Goal: Task Accomplishment & Management: Complete application form

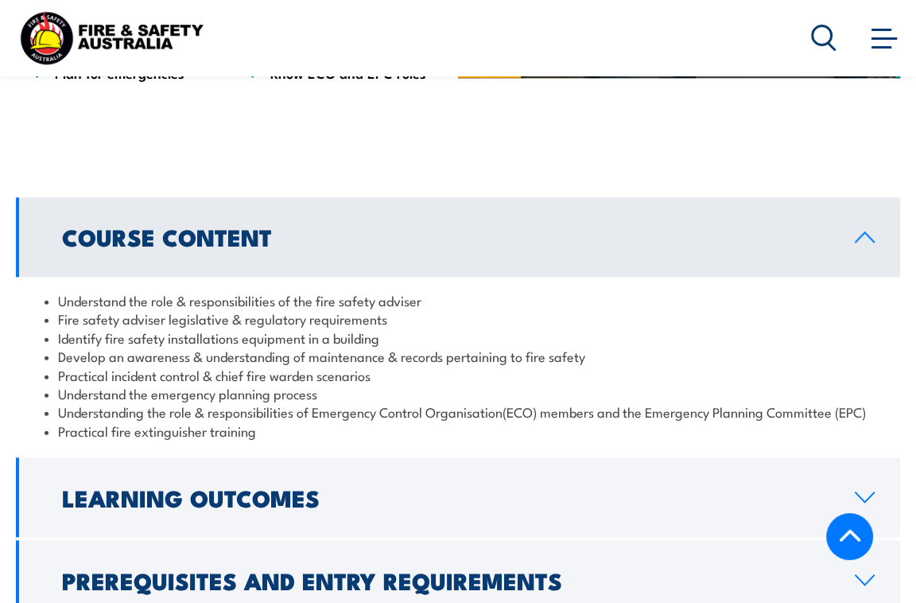
scroll to position [1510, 0]
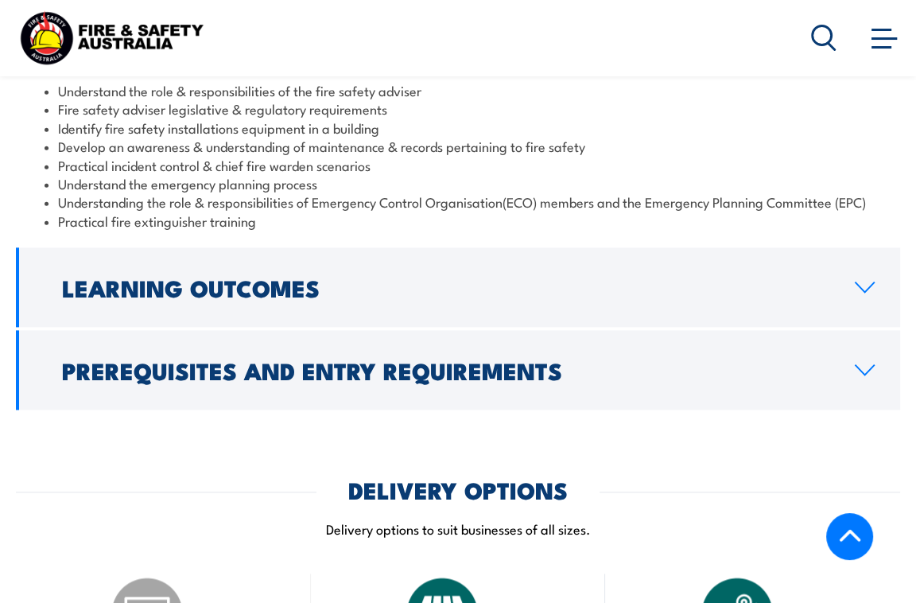
click at [318, 297] on h2 "Learning Outcomes" at bounding box center [445, 287] width 767 height 21
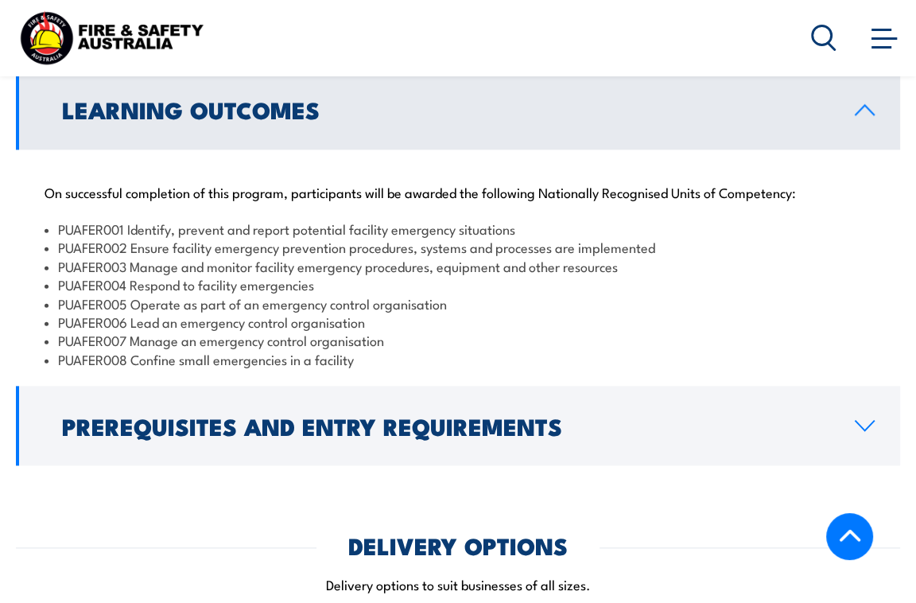
click at [366, 436] on h2 "Prerequisites and Entry Requirements" at bounding box center [445, 425] width 767 height 21
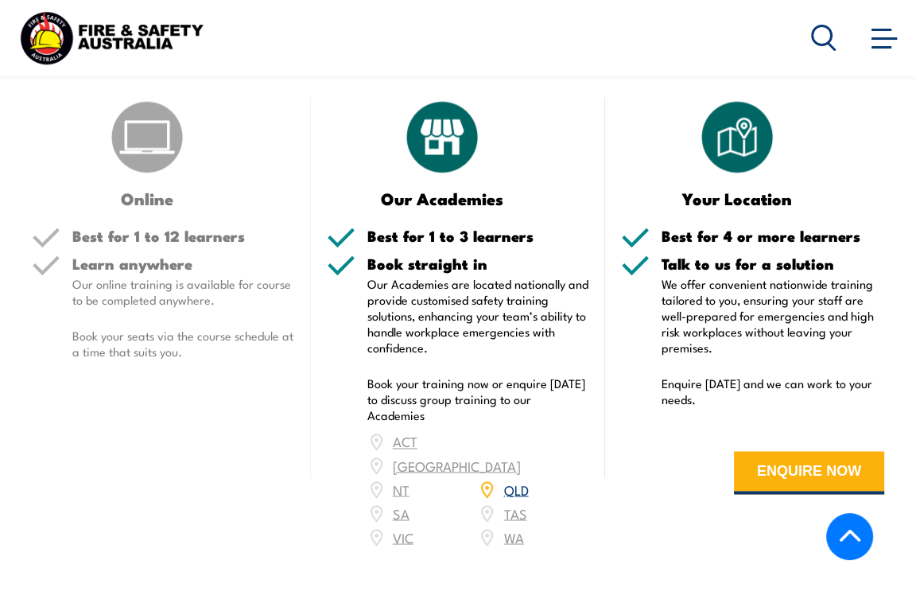
scroll to position [2067, 0]
click at [477, 361] on div "Book straight in Our Academies are located nationally and provide customised sa…" at bounding box center [478, 411] width 223 height 312
click at [497, 366] on div "Book straight in Our Academies are located nationally and provide customised sa…" at bounding box center [478, 411] width 223 height 312
click at [529, 356] on div "Book straight in Our Academies are located nationally and provide customised sa…" at bounding box center [478, 411] width 223 height 312
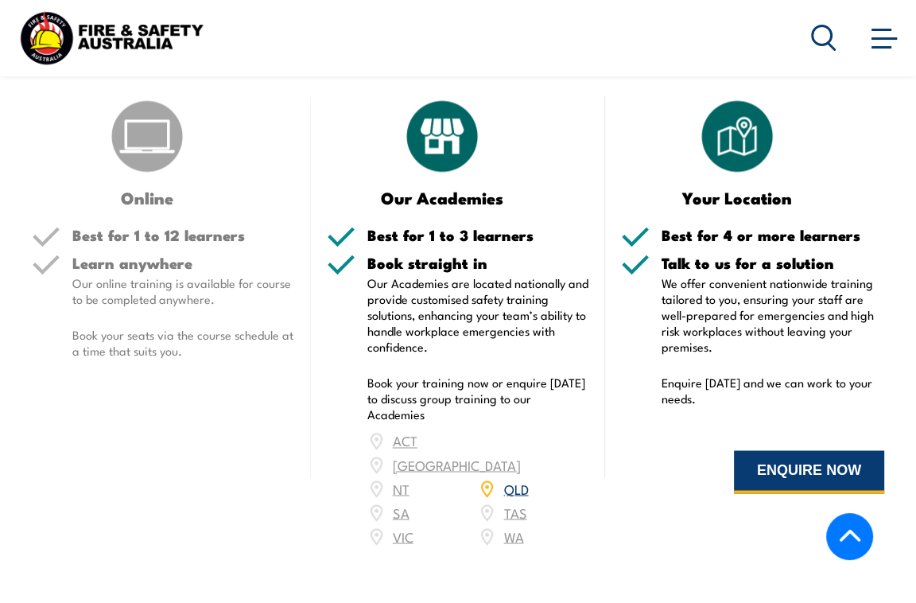
click at [770, 470] on button "ENQUIRE NOW" at bounding box center [809, 471] width 150 height 43
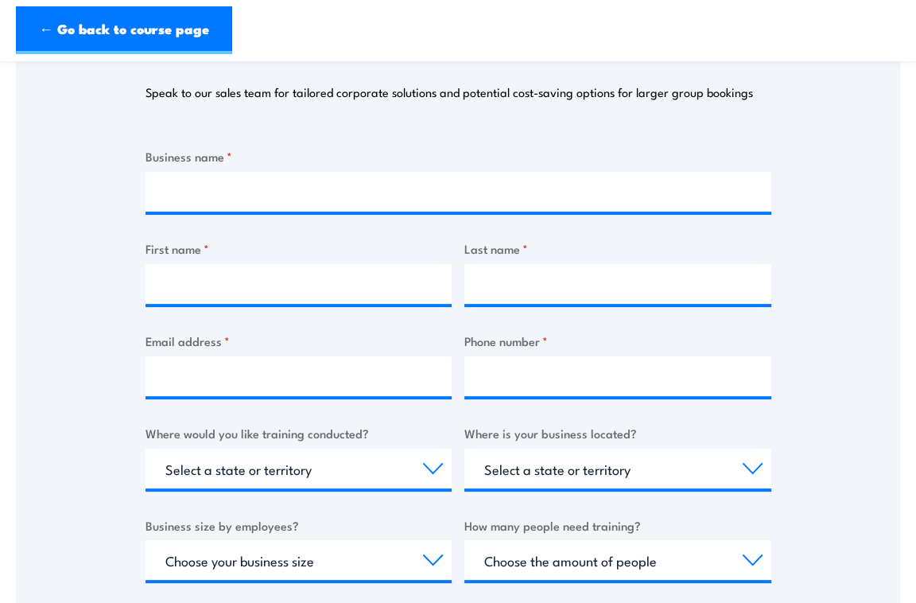
scroll to position [238, 0]
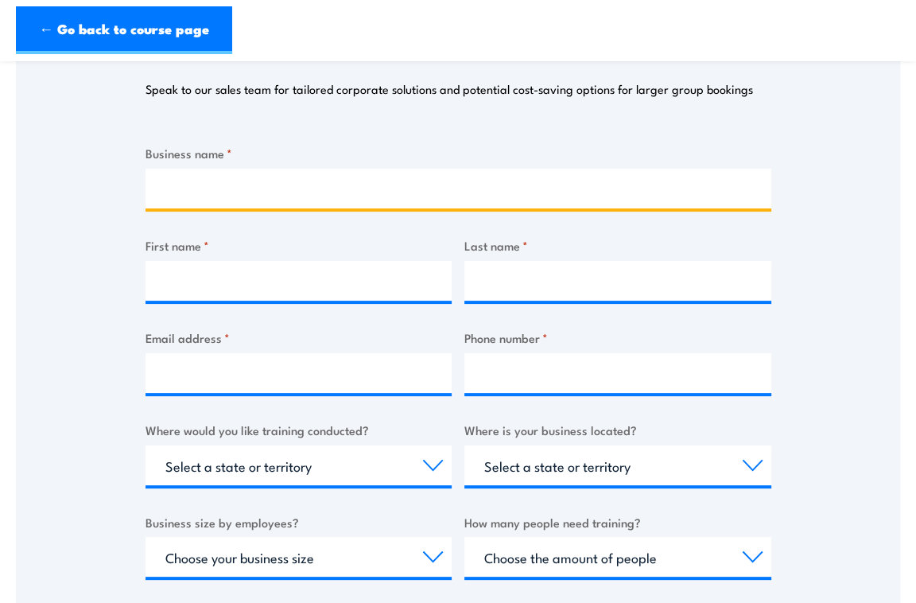
click at [273, 177] on input "Business name *" at bounding box center [458, 189] width 626 height 40
type input "Monash Health"
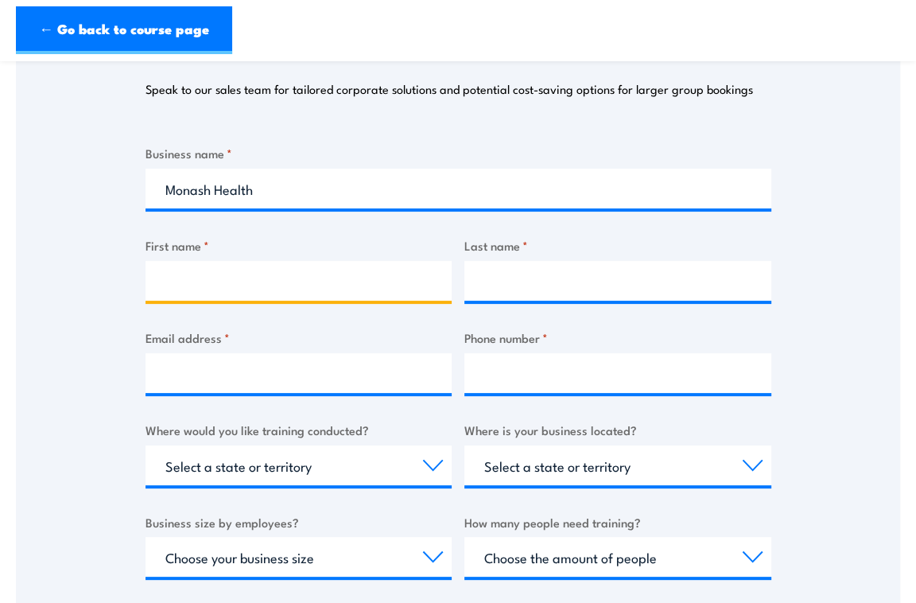
type input "[PERSON_NAME]"
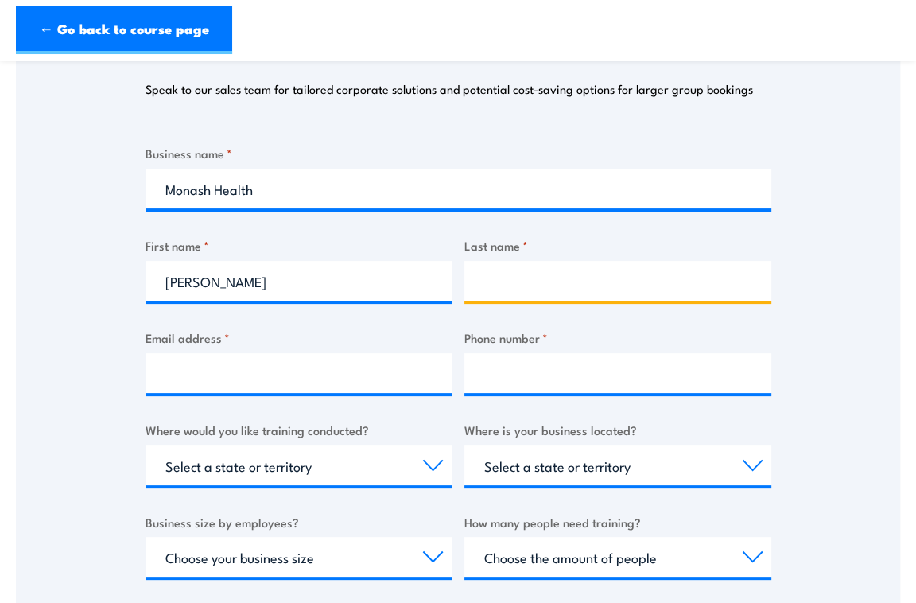
type input "[PERSON_NAME]"
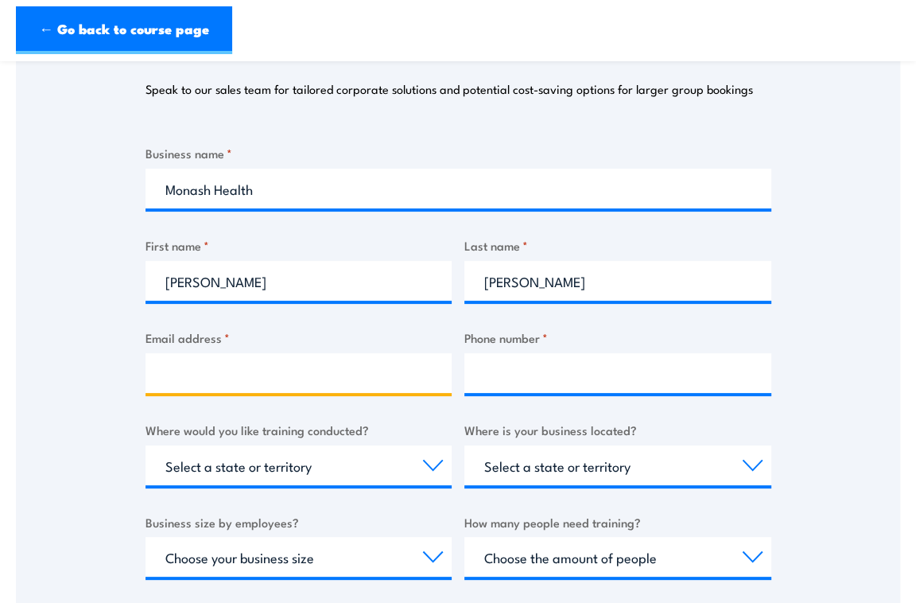
type input "[PERSON_NAME][EMAIL_ADDRESS][PERSON_NAME][DOMAIN_NAME]"
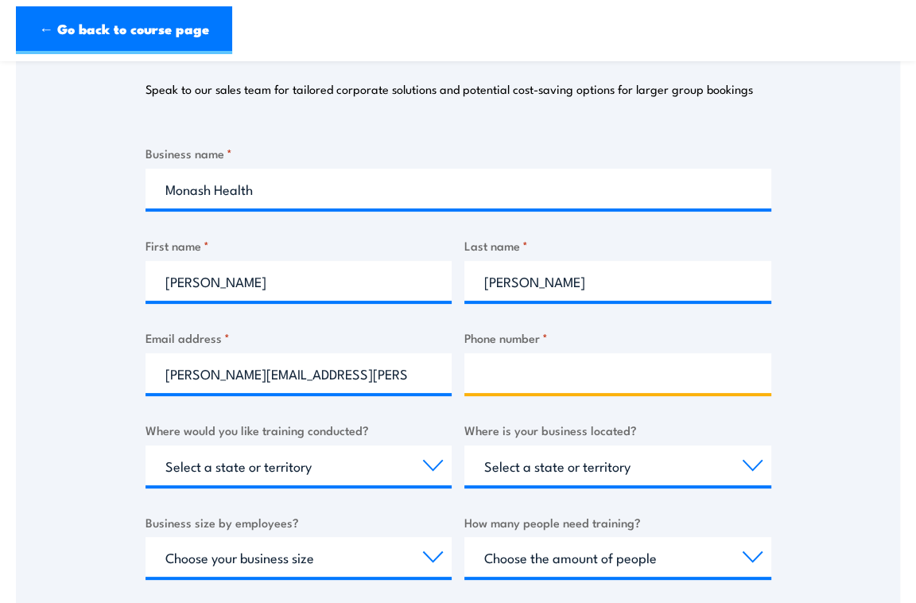
type input "0422074963"
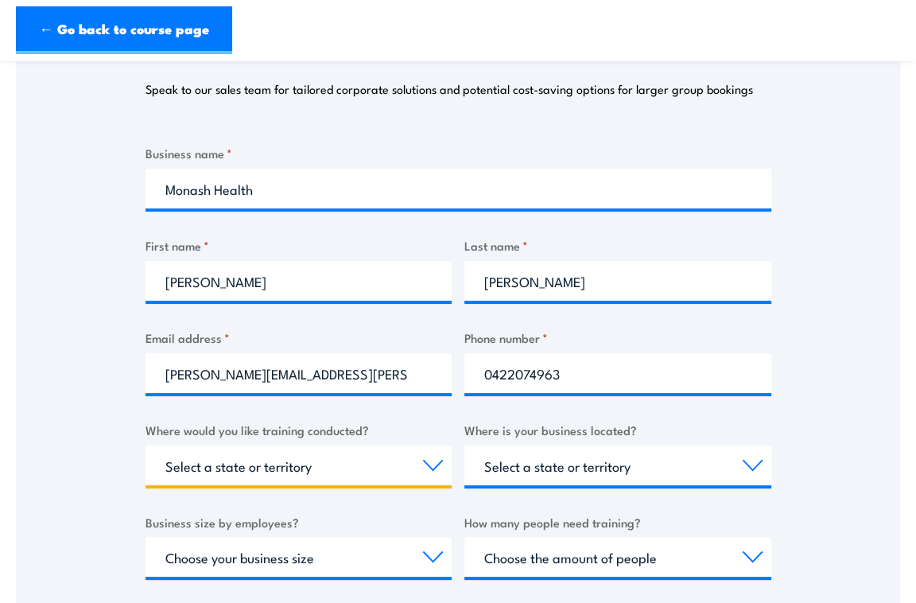
select select "VIC"
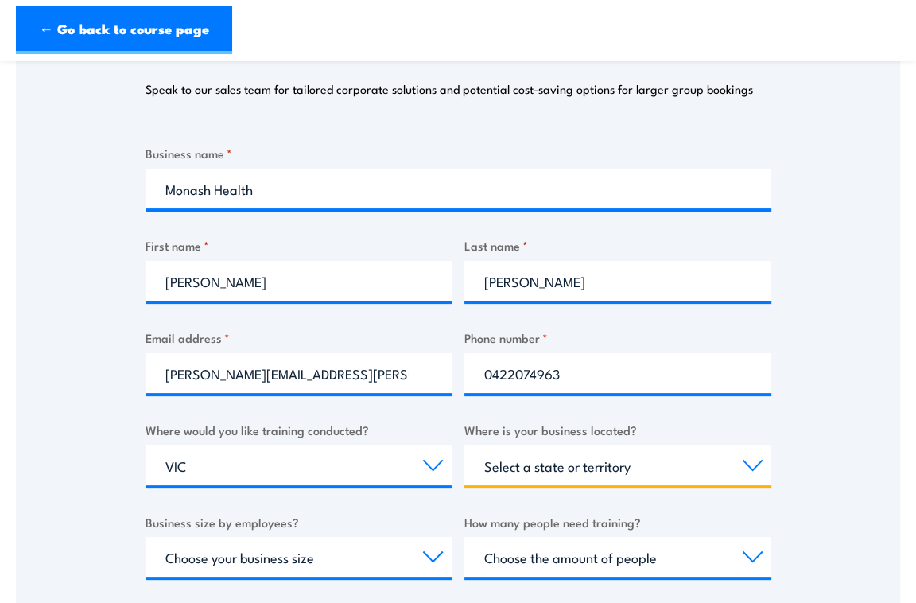
select select "VIC"
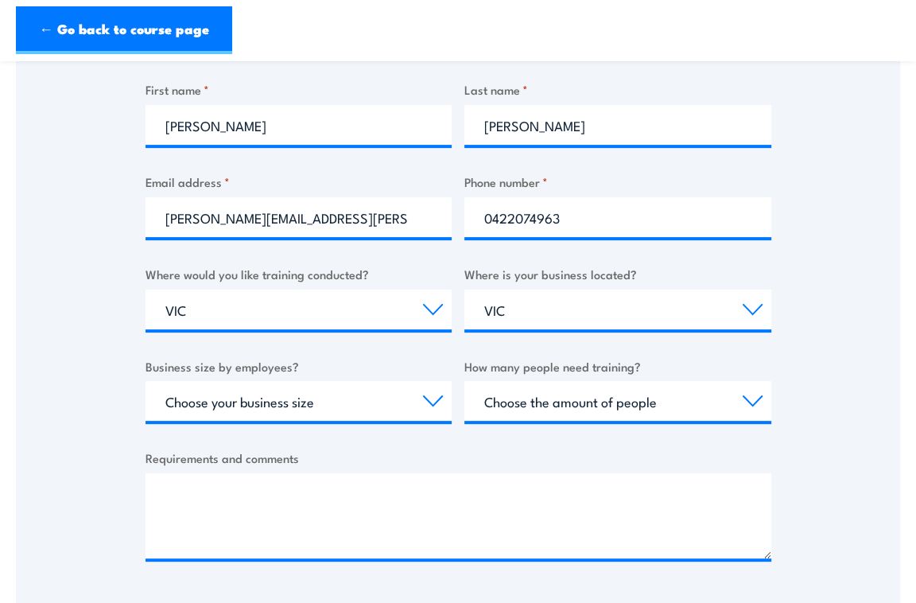
scroll to position [397, 0]
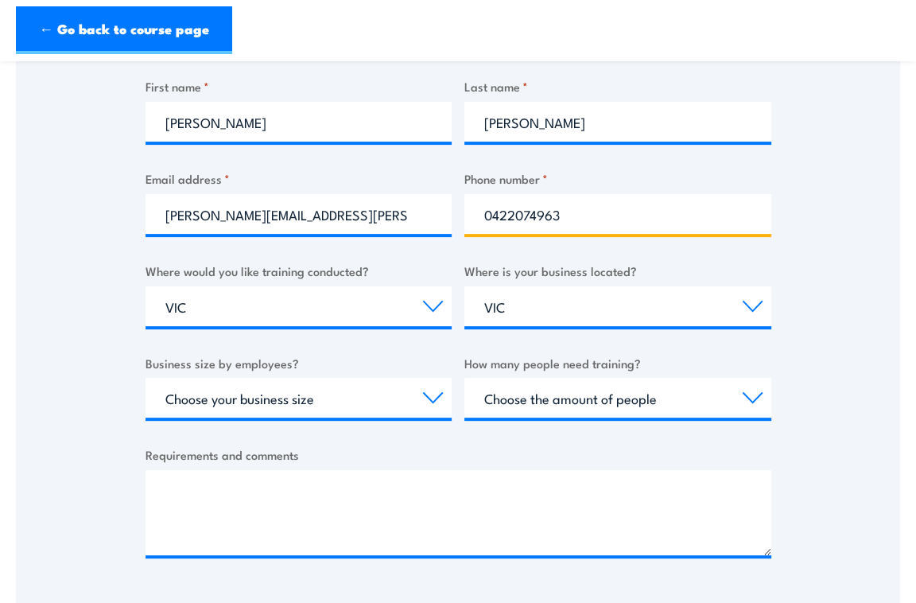
drag, startPoint x: 609, startPoint y: 221, endPoint x: 347, endPoint y: 200, distance: 263.2
click at [347, 200] on div "Business name * Monash Health First name * [PERSON_NAME] Last name * [PERSON_NA…" at bounding box center [458, 284] width 626 height 598
drag, startPoint x: 537, startPoint y: 223, endPoint x: 556, endPoint y: 222, distance: 19.1
click at [537, 223] on input "0422074963" at bounding box center [617, 214] width 307 height 40
drag, startPoint x: 580, startPoint y: 220, endPoint x: 353, endPoint y: 216, distance: 227.4
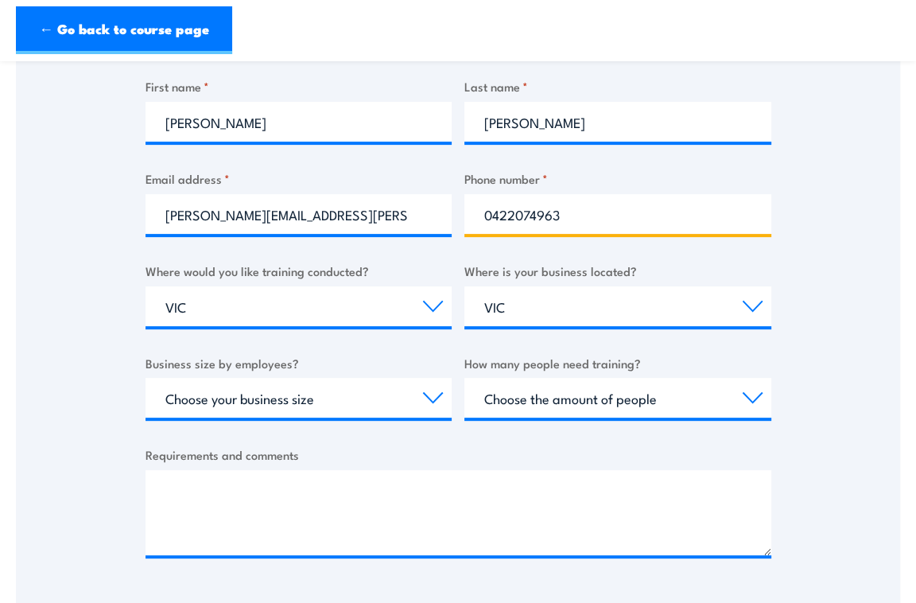
click at [353, 216] on div "Business name * Monash Health First name * [PERSON_NAME] Last name * [PERSON_NA…" at bounding box center [458, 284] width 626 height 598
paste input "39 474 765"
type input "0439 474 765"
drag, startPoint x: 660, startPoint y: 270, endPoint x: 566, endPoint y: 268, distance: 93.8
click at [657, 270] on label "Where is your business located?" at bounding box center [617, 271] width 307 height 18
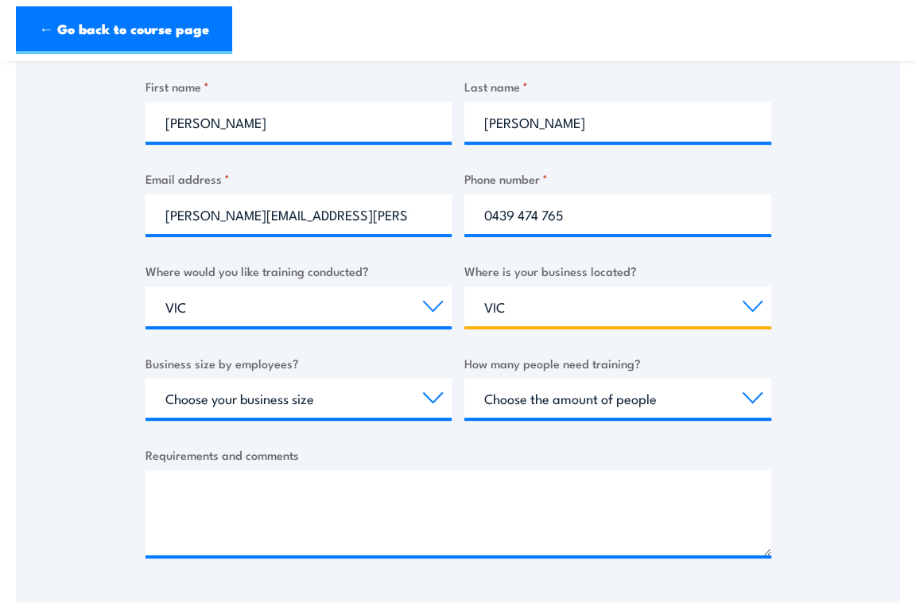
click at [657, 286] on select "Select a state or territory [GEOGRAPHIC_DATA] [GEOGRAPHIC_DATA] [GEOGRAPHIC_DAT…" at bounding box center [617, 306] width 307 height 40
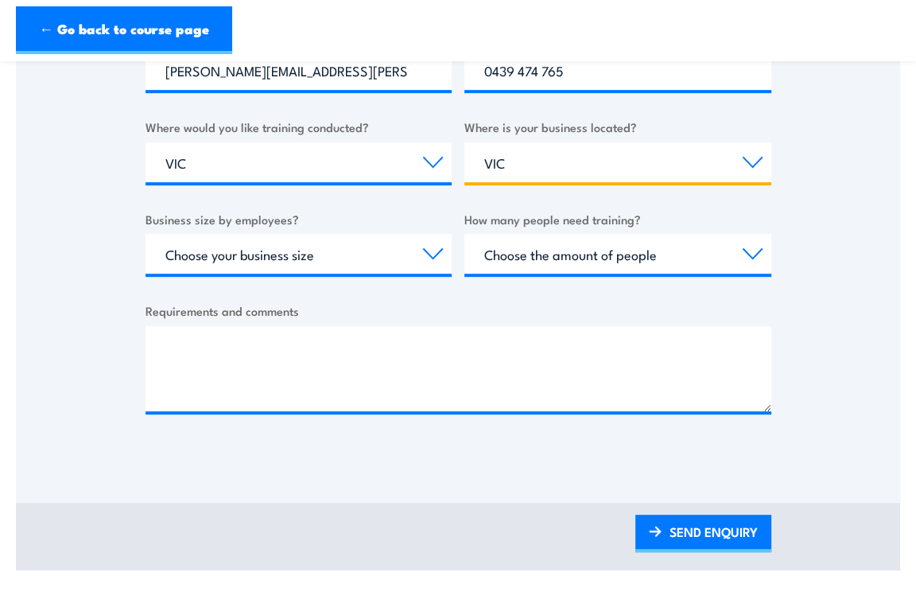
scroll to position [556, 0]
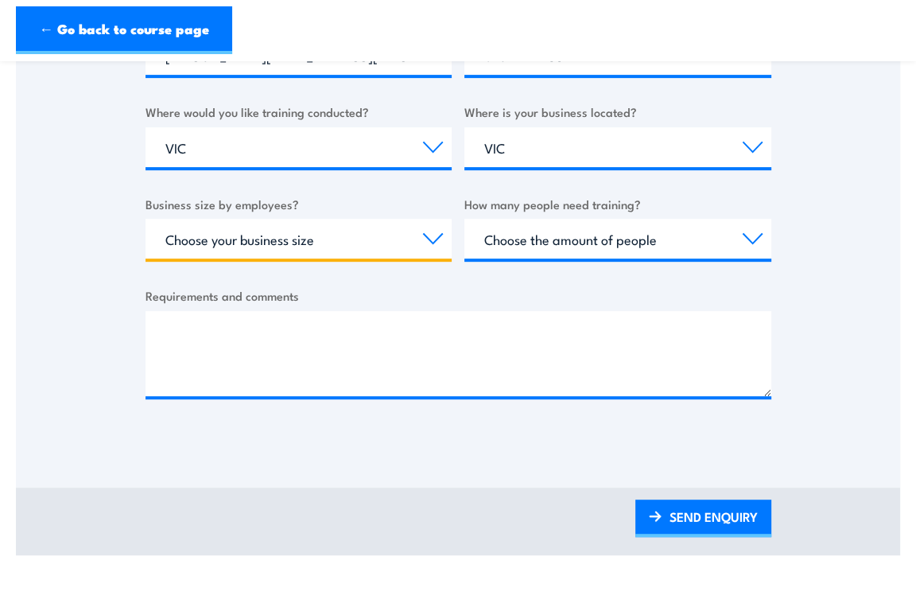
click at [346, 251] on select "Choose your business size 1 to 19 20 to 199 200+" at bounding box center [298, 239] width 307 height 40
select select "200+"
click at [145, 219] on select "Choose your business size 1 to 19 20 to 199 200+" at bounding box center [298, 239] width 307 height 40
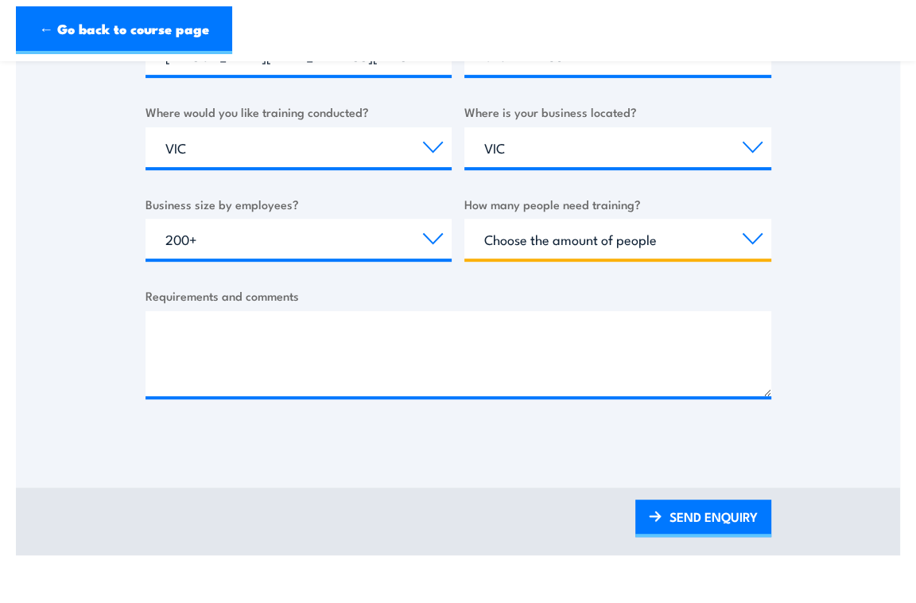
click at [588, 220] on select "Choose the amount of people 1 to 4 5 to 19 20+" at bounding box center [617, 239] width 307 height 40
select select "1 to 4"
click at [464, 219] on select "Choose the amount of people 1 to 4 5 to 19 20+" at bounding box center [617, 239] width 307 height 40
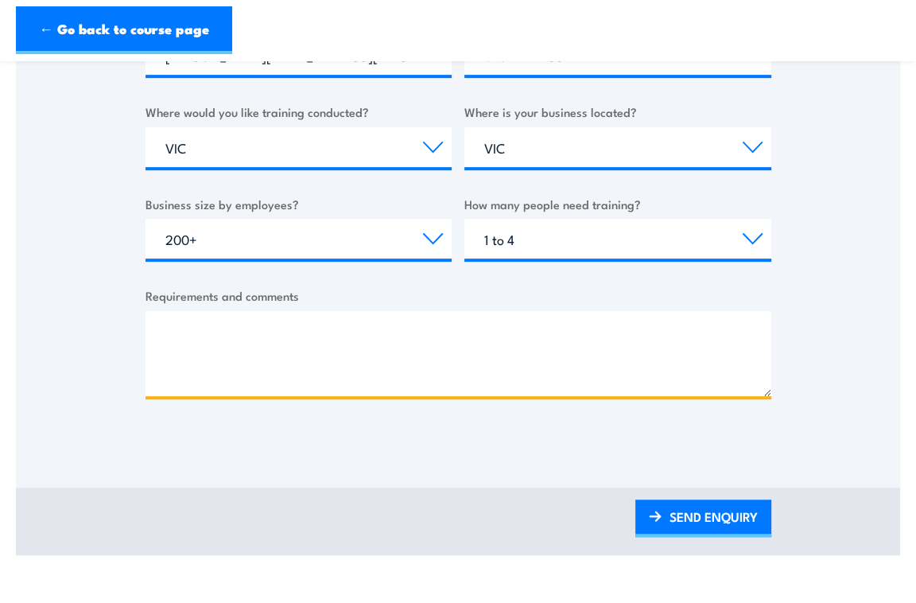
click at [409, 327] on textarea "Requirements and comments" at bounding box center [458, 353] width 626 height 85
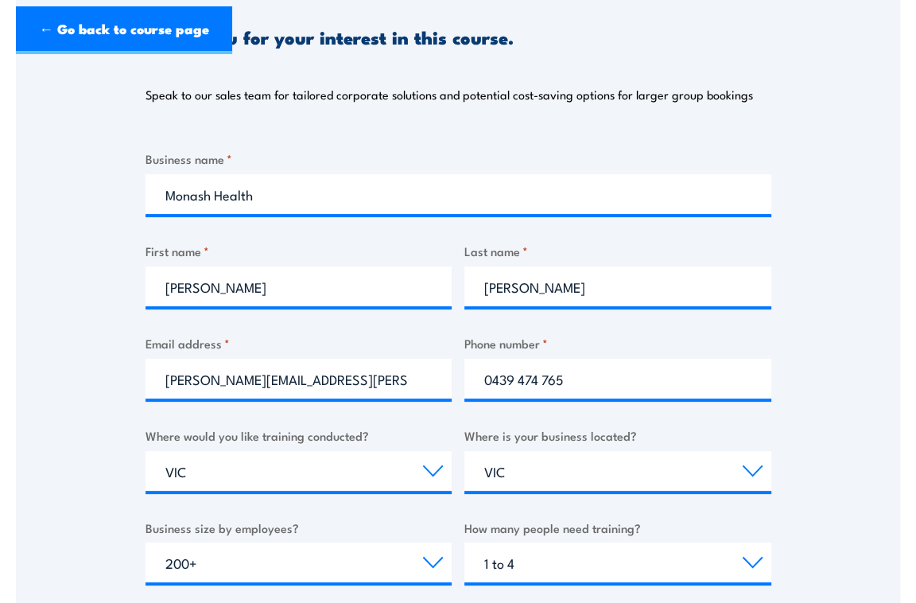
scroll to position [636, 0]
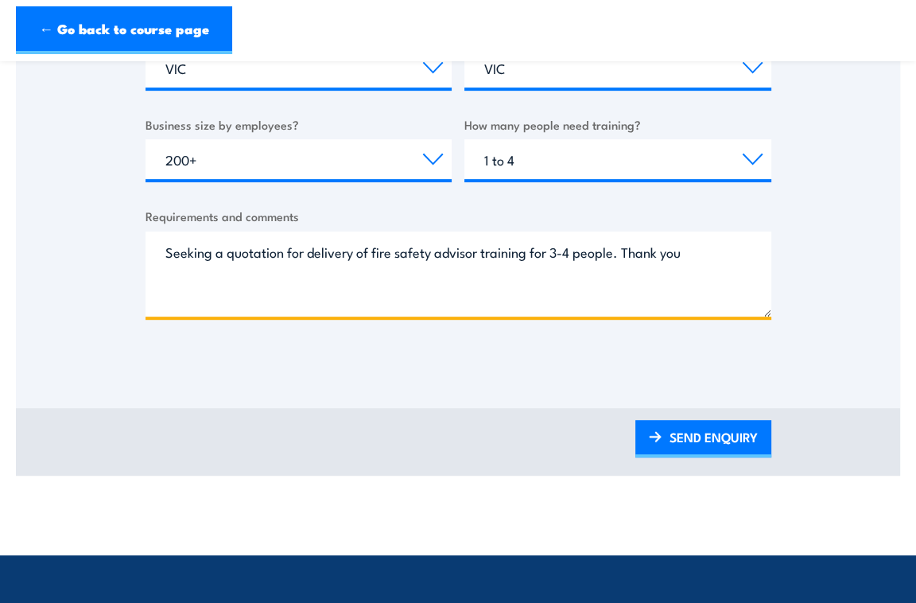
click at [271, 256] on textarea "Seeking a quotation for delivery of fire safety advisor training for 3-4 people…" at bounding box center [458, 273] width 626 height 85
click at [356, 249] on textarea "Seeking a quotation for delivery of fire safety advisor training for 3-4 people…" at bounding box center [458, 273] width 626 height 85
click at [408, 248] on textarea "Seeking a quotation for delivery of fire safety advisor training for 3-4 people…" at bounding box center [458, 273] width 626 height 85
click at [575, 258] on textarea "Seeking a quotation for delivery of fire safety advisor training for 3-4 people…" at bounding box center [458, 273] width 626 height 85
click at [705, 257] on textarea "Seeking a quotation for delivery of fire safety advisor training for 3-4 people…" at bounding box center [458, 273] width 626 height 85
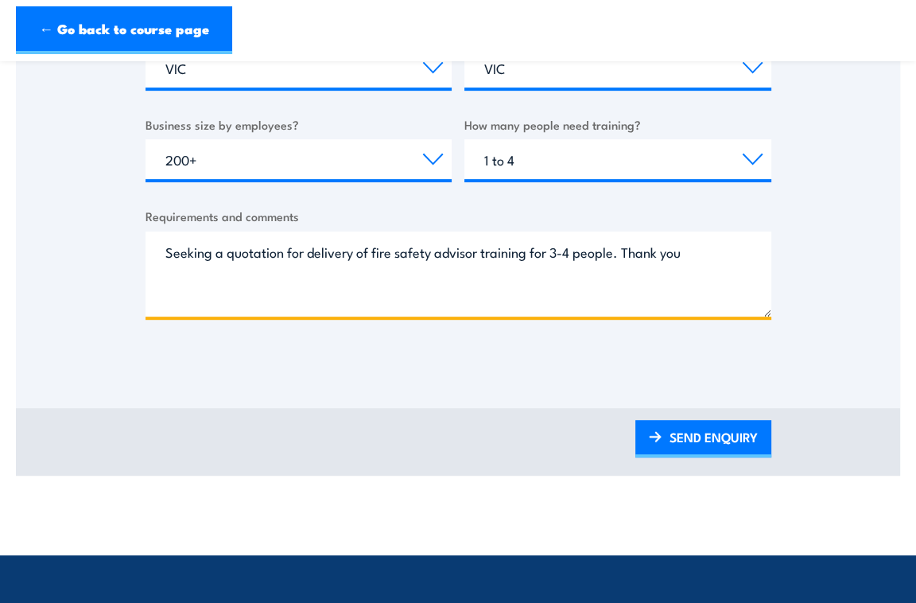
click at [619, 255] on textarea "Seeking a quotation for delivery of fire safety advisor training for 3-4 people…" at bounding box center [458, 273] width 626 height 85
click at [609, 255] on textarea "Seeking a quotation for delivery of fire safety advisor training for 3-4 people…" at bounding box center [458, 273] width 626 height 85
click at [199, 288] on textarea "Seeking a quotation for delivery of fire safety advisor training for 3-4 people…" at bounding box center [458, 273] width 626 height 85
click at [337, 281] on textarea "Seeking a quotation for delivery of fire safety advisor training for 3-4 people…" at bounding box center [458, 273] width 626 height 85
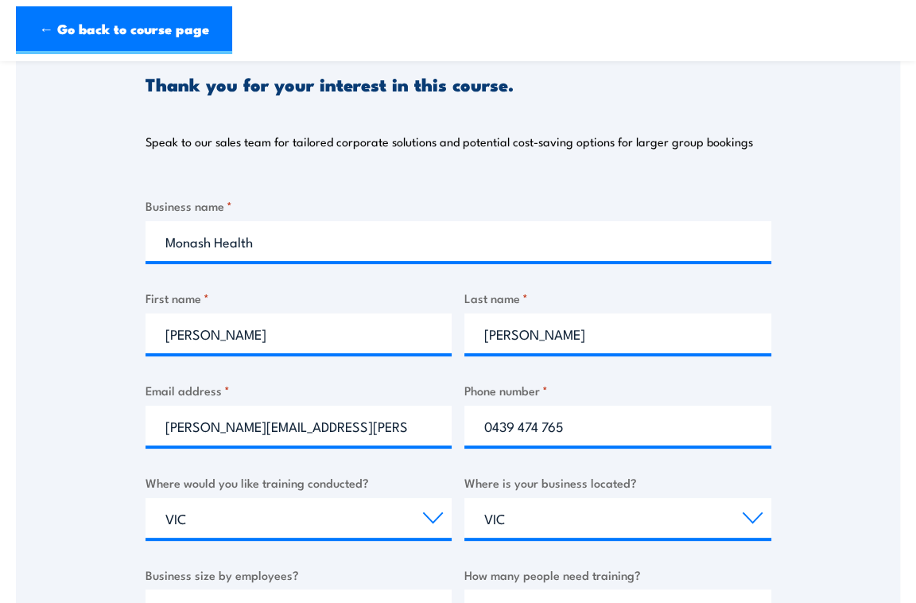
scroll to position [397, 0]
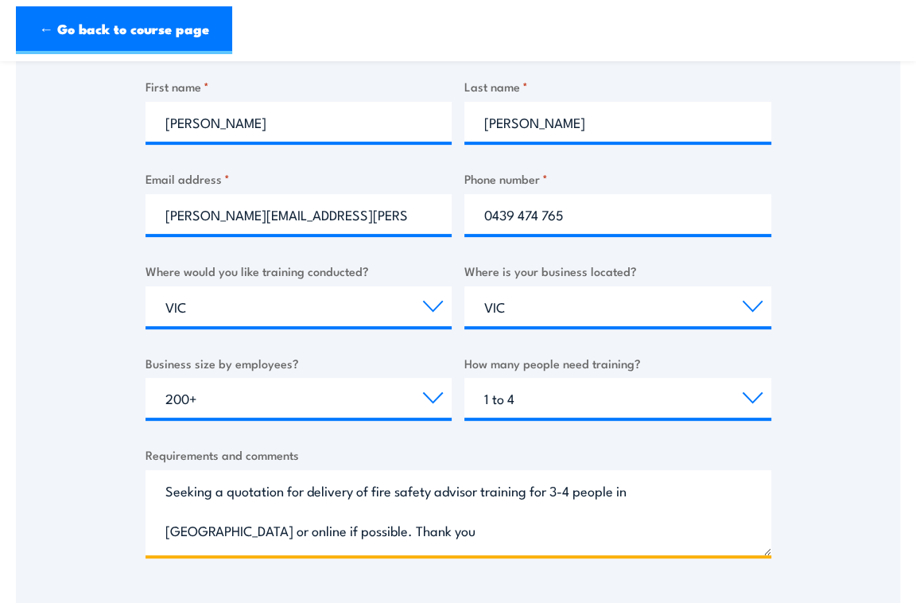
click at [351, 525] on textarea "Seeking a quotation for delivery of fire safety advisor training for 3-4 people…" at bounding box center [458, 512] width 626 height 85
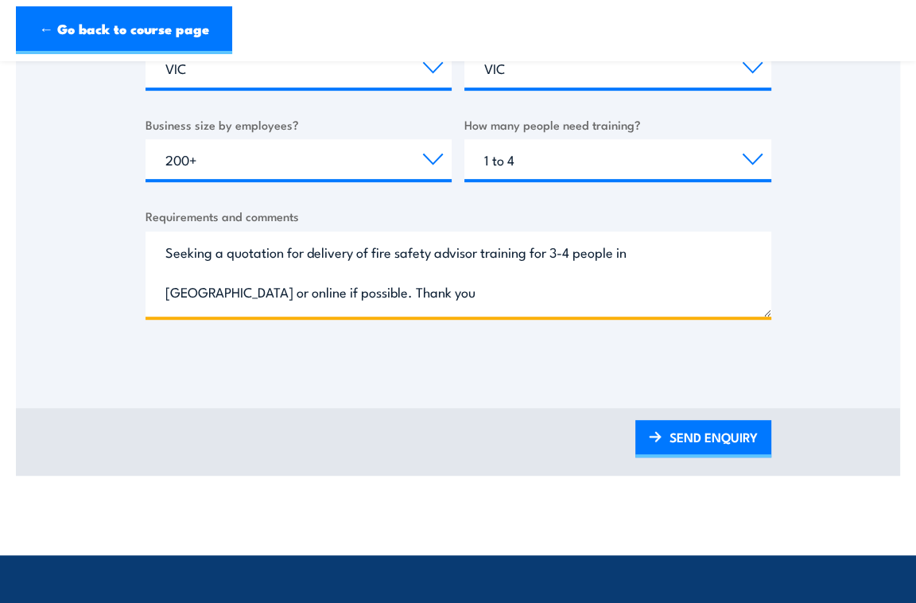
type textarea "Seeking a quotation for delivery of fire safety advisor training for 3-4 people…"
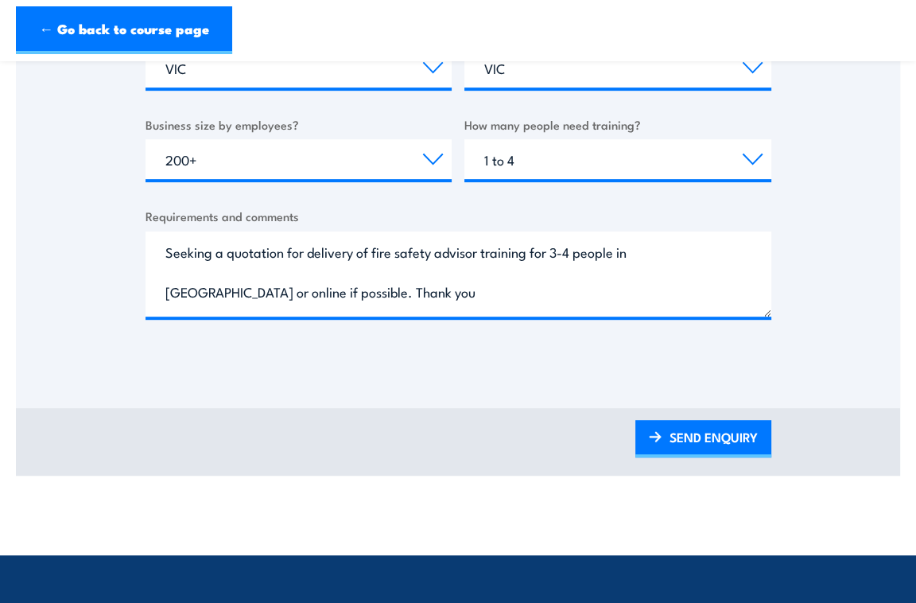
click at [715, 440] on link "SEND ENQUIRY" at bounding box center [703, 438] width 136 height 37
click at [680, 444] on link "SEND ENQUIRY" at bounding box center [703, 438] width 136 height 37
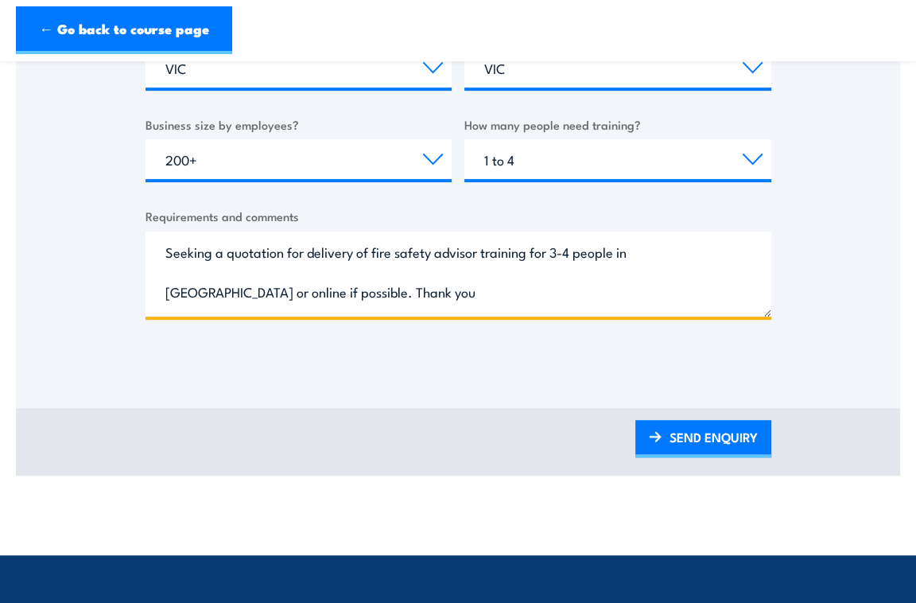
click at [375, 290] on textarea "Seeking a quotation for delivery of fire safety advisor training for 3-4 people…" at bounding box center [458, 273] width 626 height 85
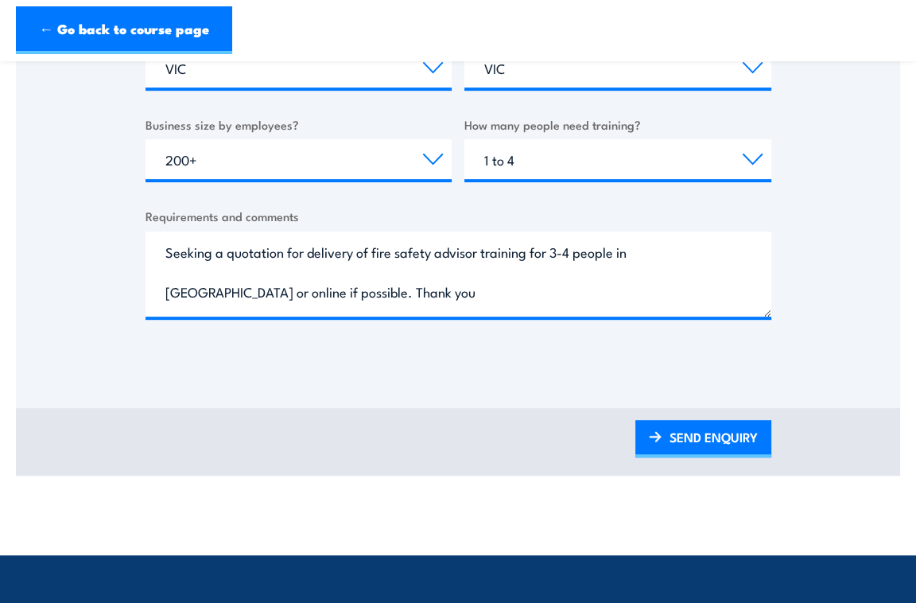
click at [451, 346] on form "Business name * Monash Health First name * [PERSON_NAME] Last name * [PERSON_NA…" at bounding box center [458, 54] width 626 height 617
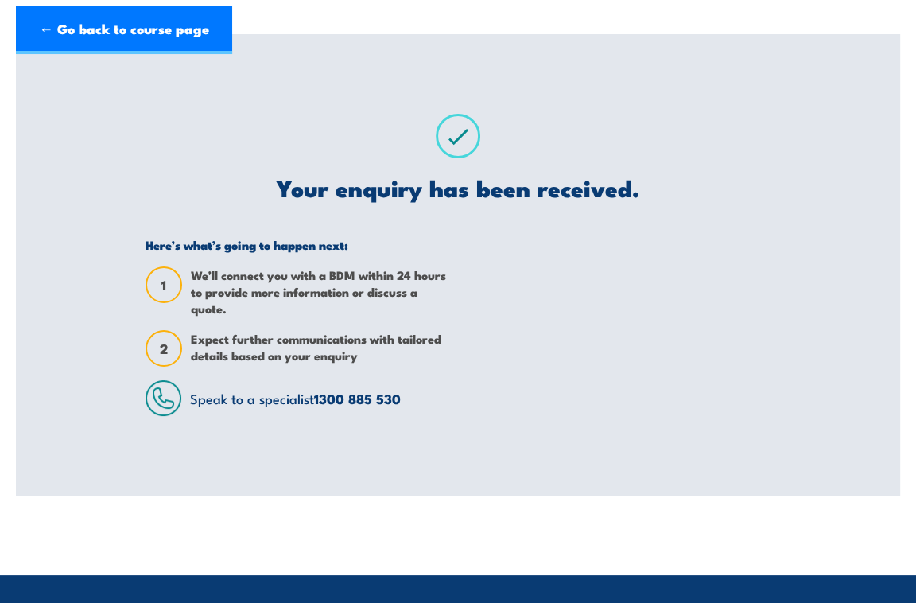
scroll to position [0, 0]
